Goal: Navigation & Orientation: Go to known website

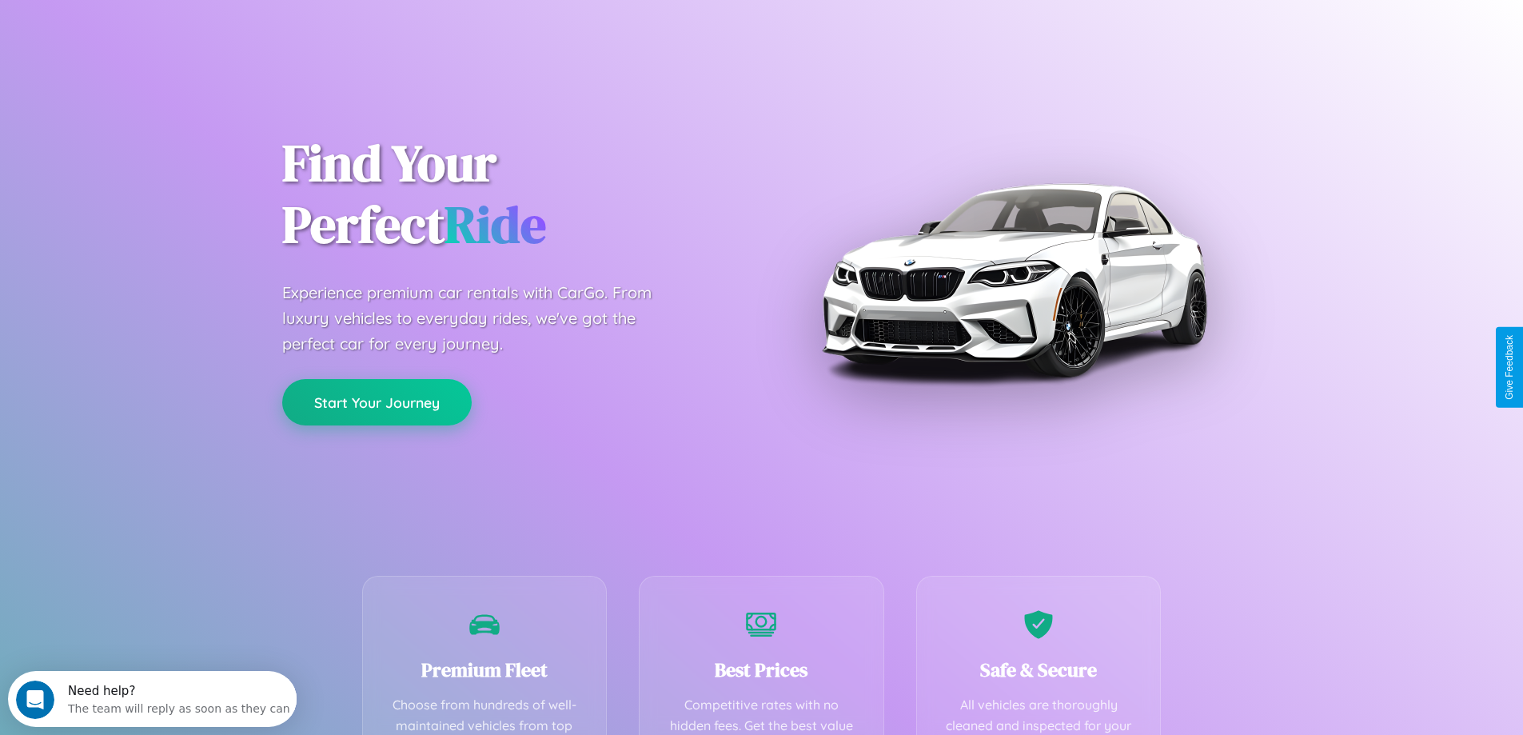
click at [377, 402] on button "Start Your Journey" at bounding box center [376, 402] width 189 height 46
click at [377, 401] on button "Start Your Journey" at bounding box center [376, 402] width 189 height 46
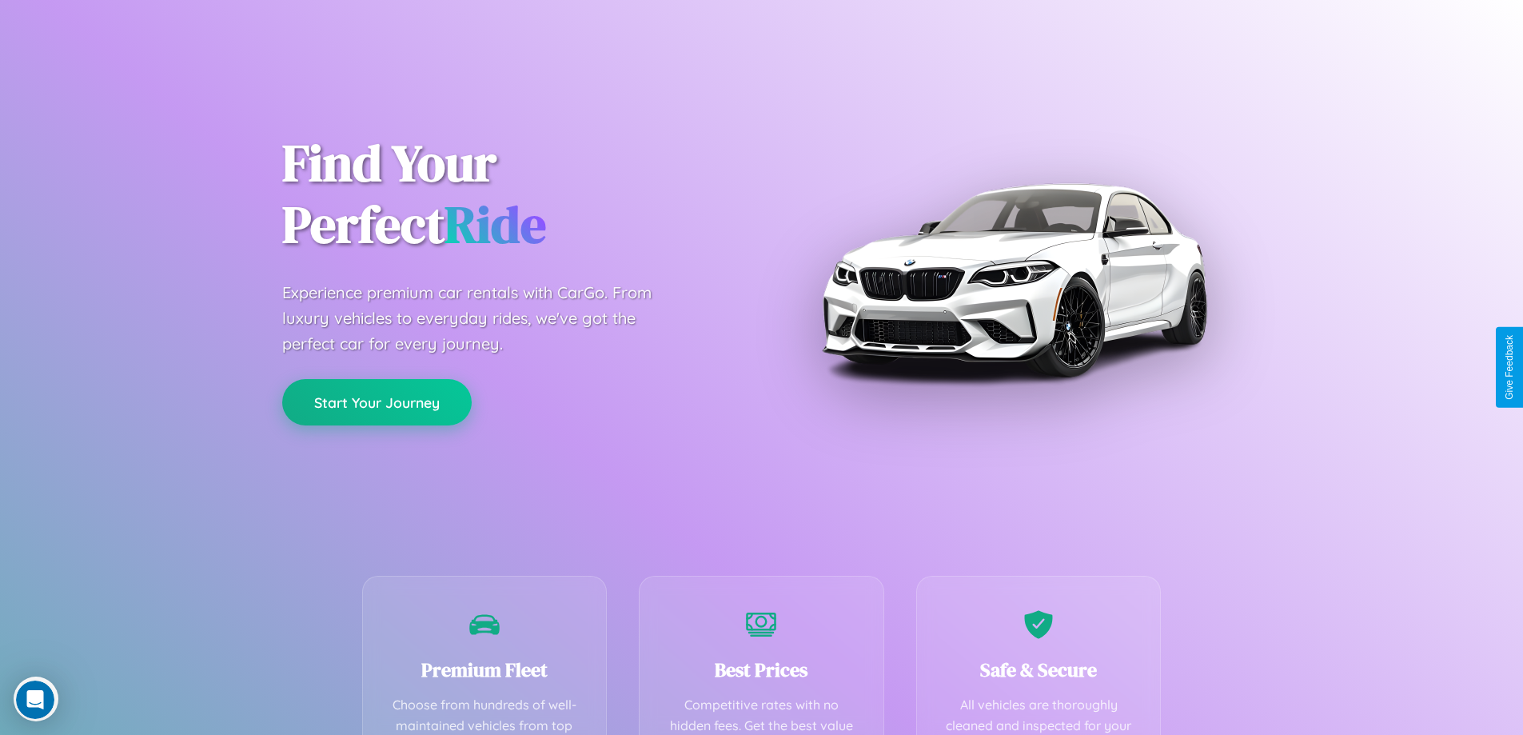
click at [377, 401] on button "Start Your Journey" at bounding box center [376, 402] width 189 height 46
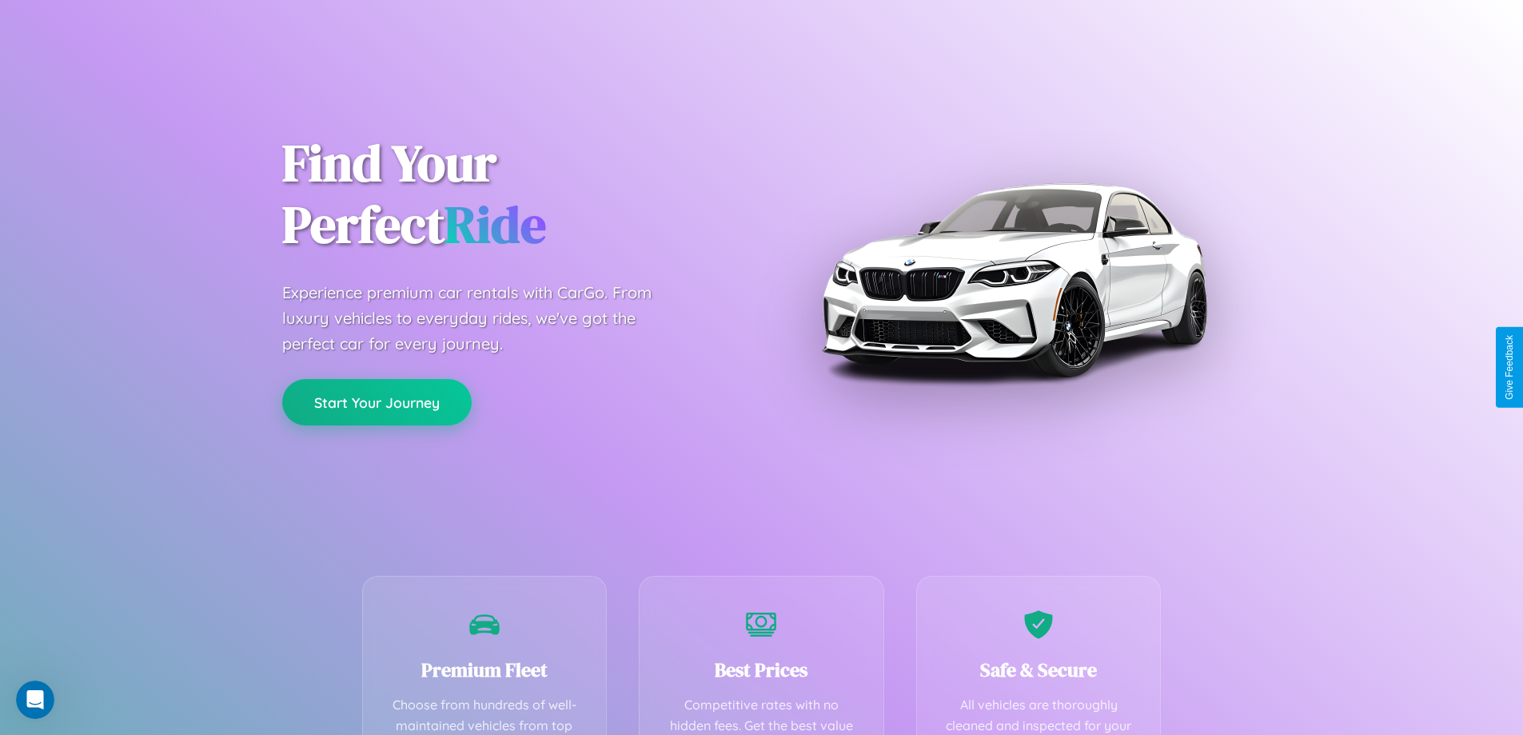
click at [377, 401] on button "Start Your Journey" at bounding box center [376, 402] width 189 height 46
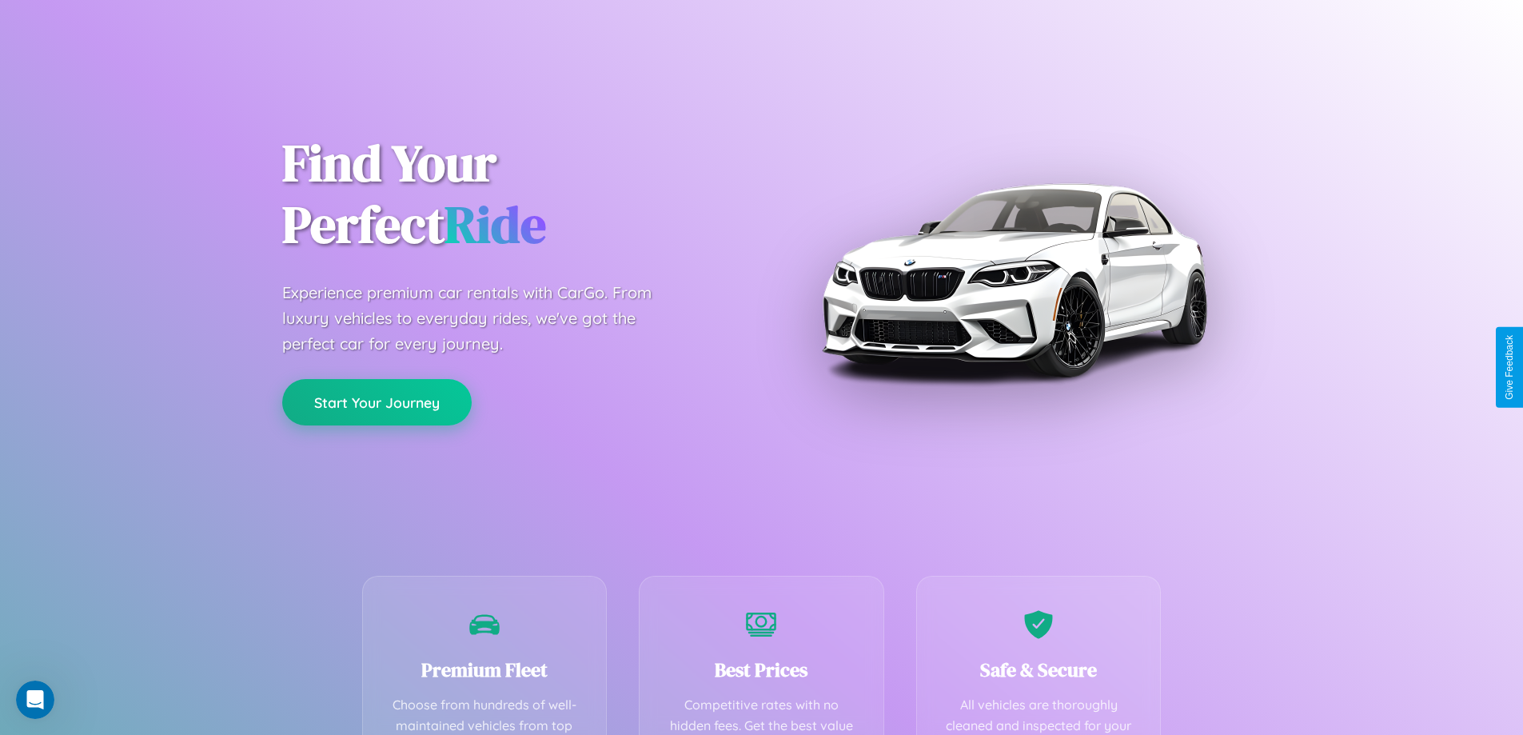
click at [377, 401] on button "Start Your Journey" at bounding box center [376, 402] width 189 height 46
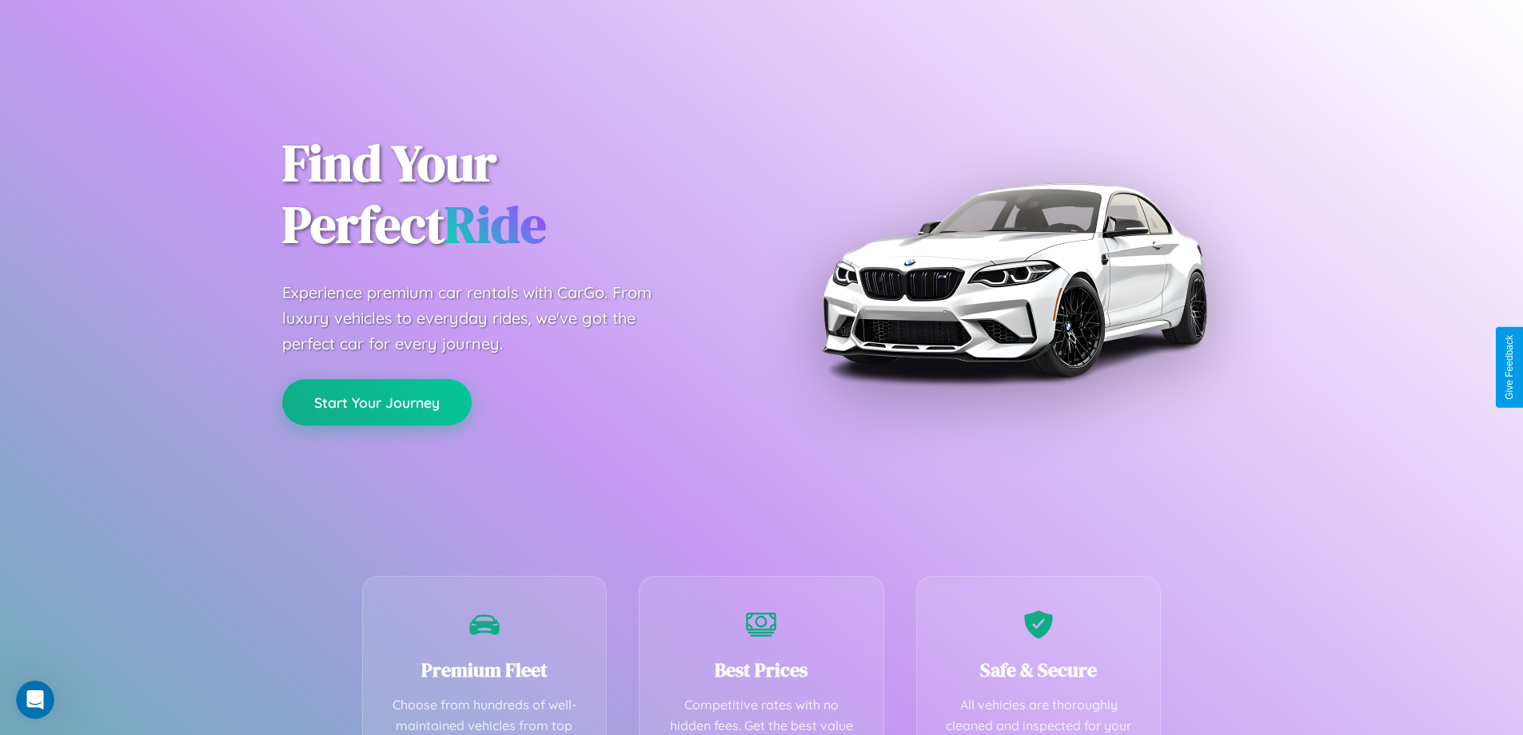
click at [377, 401] on button "Start Your Journey" at bounding box center [376, 402] width 189 height 46
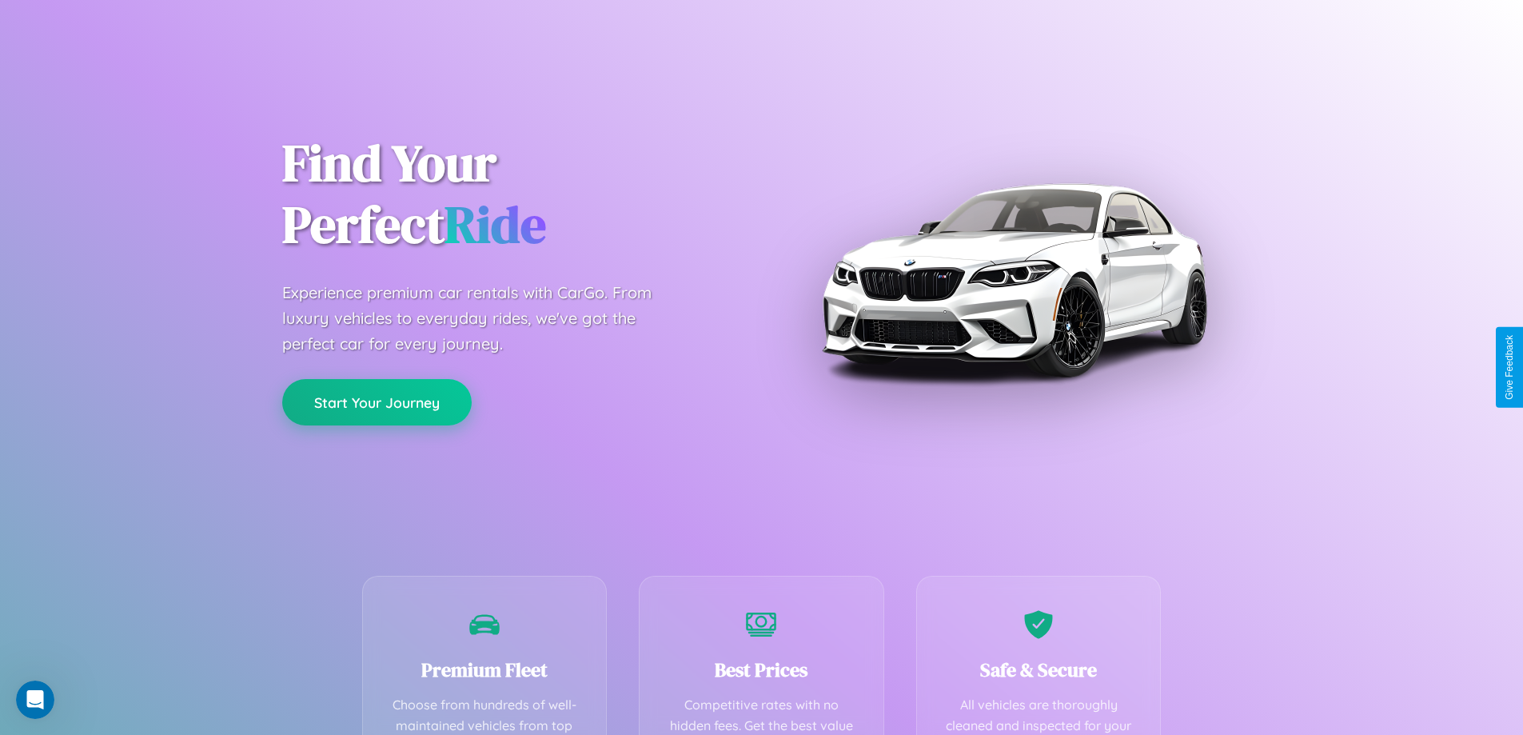
click at [377, 401] on button "Start Your Journey" at bounding box center [376, 402] width 189 height 46
